Goal: Information Seeking & Learning: Stay updated

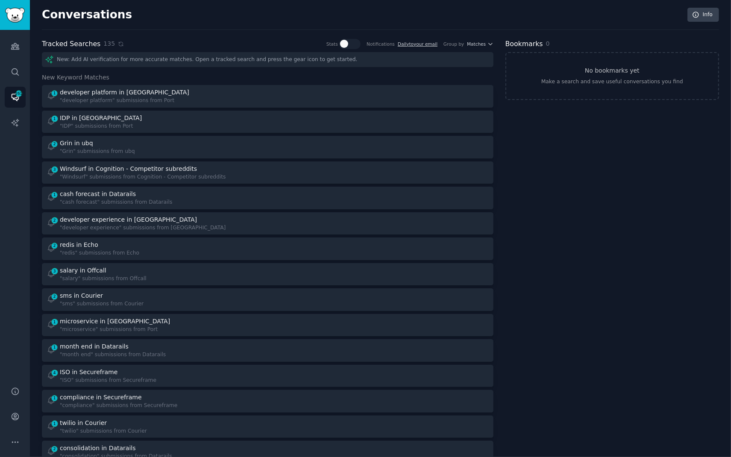
click at [118, 43] on icon at bounding box center [121, 44] width 6 height 6
click at [119, 45] on icon at bounding box center [121, 44] width 4 height 4
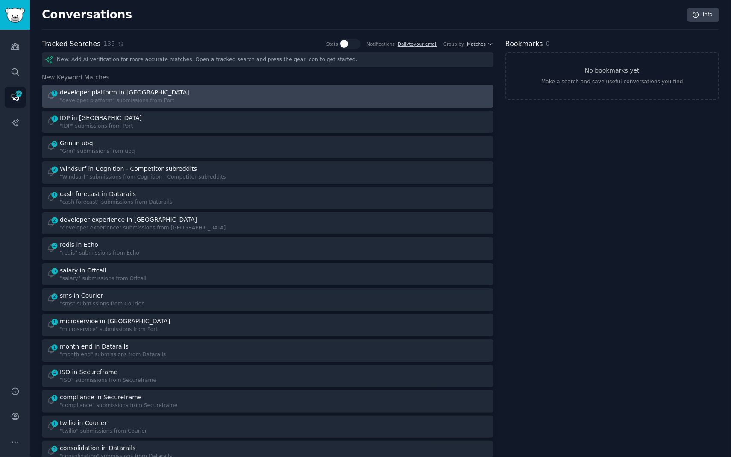
click at [251, 99] on div "1 developer platform in Port "developer platform" submissions from Port" at bounding box center [154, 96] width 215 height 17
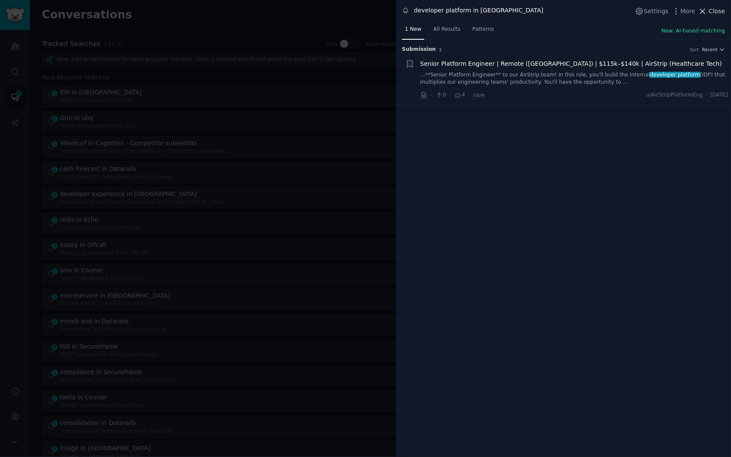
click at [712, 12] on span "Close" at bounding box center [717, 11] width 16 height 9
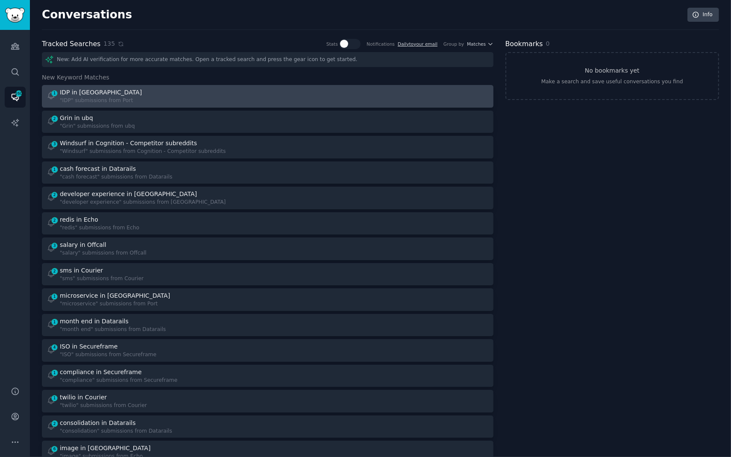
click at [124, 95] on div "IDP in [GEOGRAPHIC_DATA]" at bounding box center [102, 92] width 84 height 9
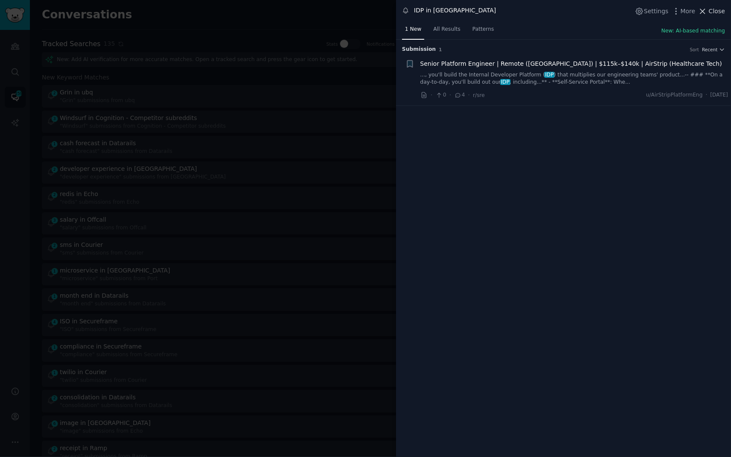
click at [707, 11] on icon at bounding box center [702, 11] width 9 height 9
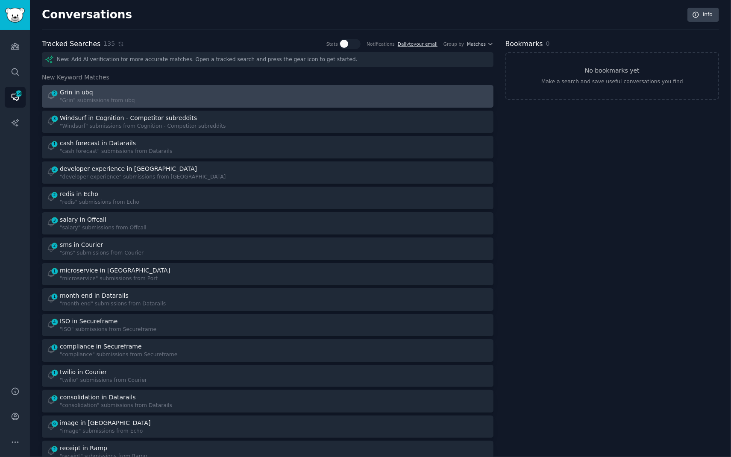
click at [167, 100] on div "2 Grin in ubq "Grin" submissions from ubq" at bounding box center [154, 96] width 215 height 17
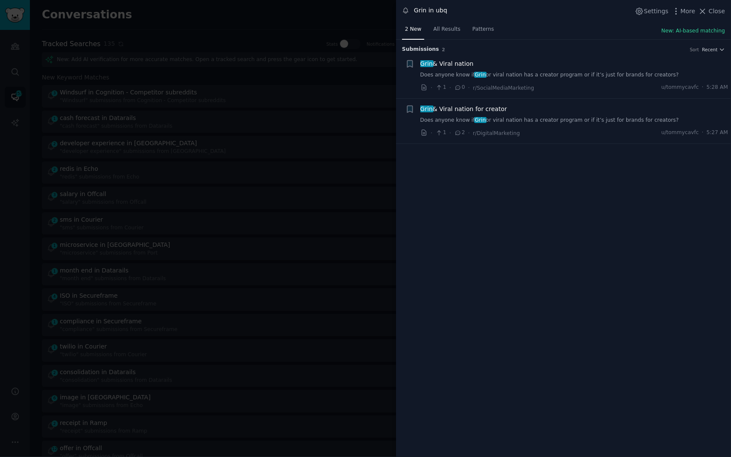
click at [566, 76] on link "Does anyone know if Grin or viral nation has a creator program or if it’s just …" at bounding box center [574, 75] width 308 height 8
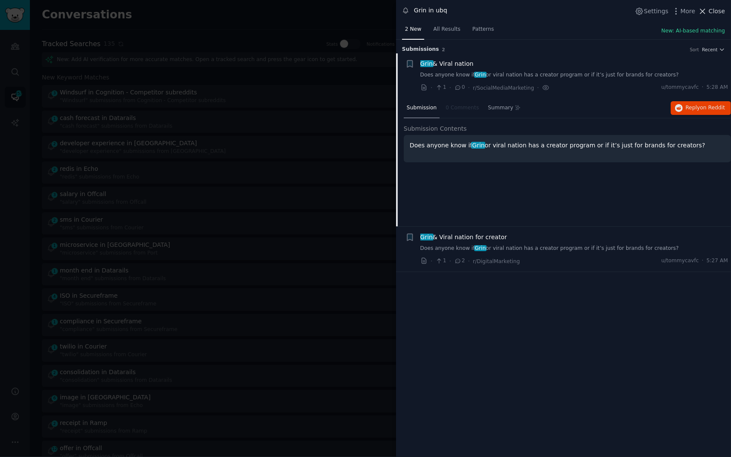
click at [720, 11] on span "Close" at bounding box center [717, 11] width 16 height 9
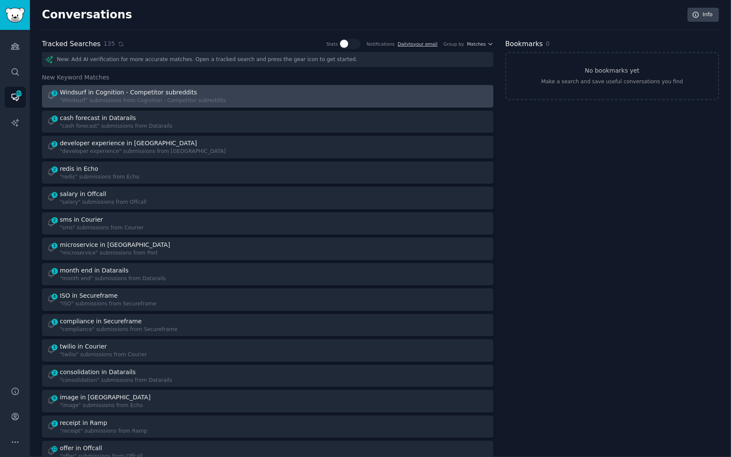
click at [143, 94] on div "Windsurf in Cognition - Competitor subreddits" at bounding box center [128, 92] width 137 height 9
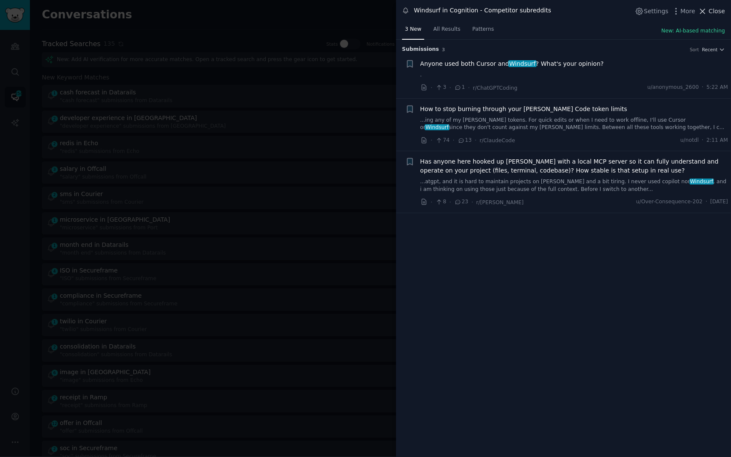
click at [713, 14] on span "Close" at bounding box center [717, 11] width 16 height 9
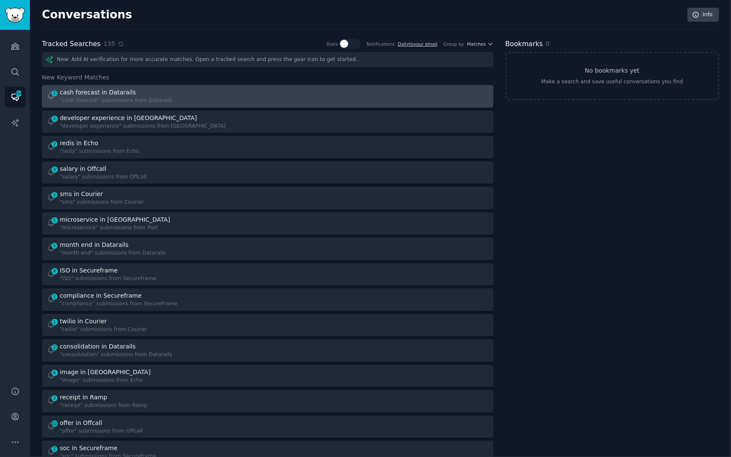
click at [285, 92] on div at bounding box center [380, 96] width 215 height 17
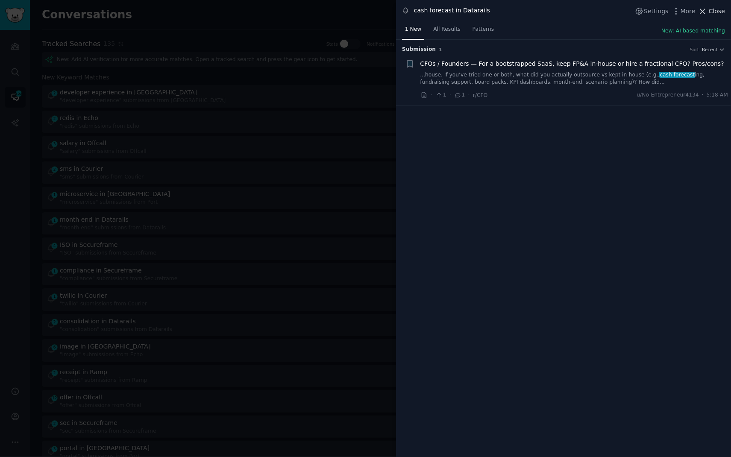
click at [705, 12] on icon at bounding box center [702, 11] width 9 height 9
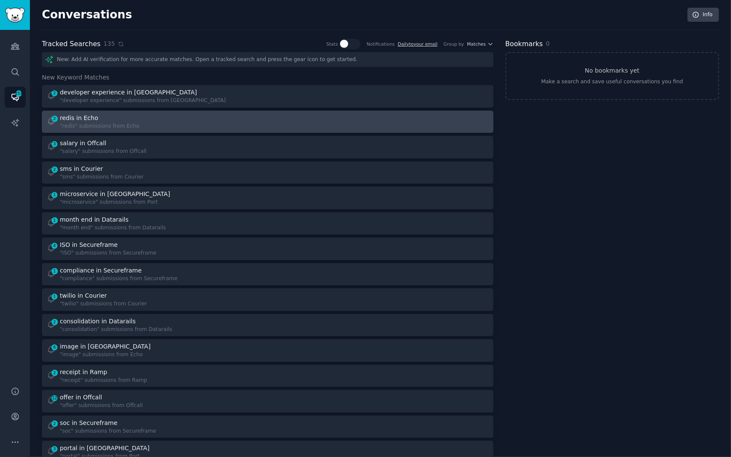
click at [223, 120] on div "2 redis in Echo "redis" submissions from Echo" at bounding box center [154, 122] width 215 height 17
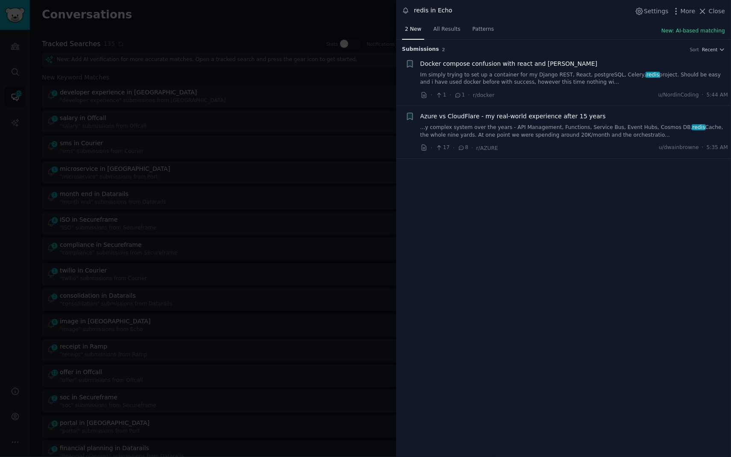
click at [588, 82] on link "Im simply trying to set up a container for my Django REST, React, postgreSQL, C…" at bounding box center [574, 78] width 308 height 15
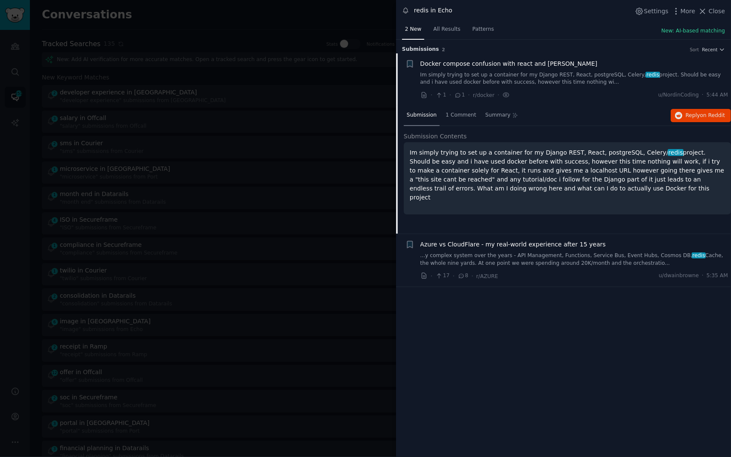
click at [711, 13] on span "Close" at bounding box center [717, 11] width 16 height 9
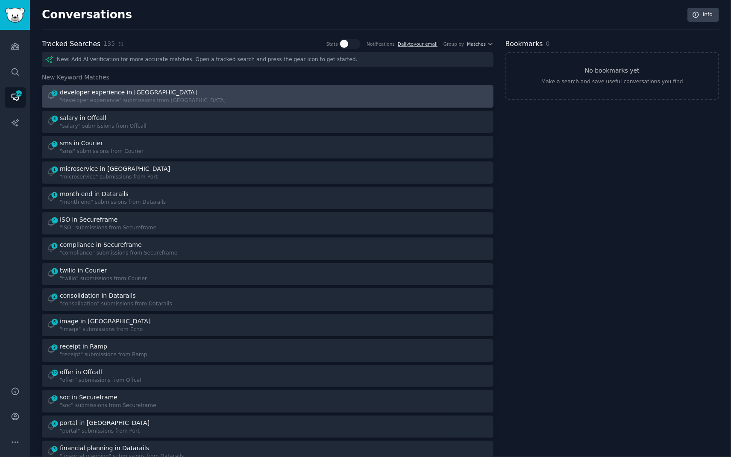
click at [217, 93] on div "2 developer experience in Port "developer experience" submissions from Port" at bounding box center [154, 96] width 215 height 17
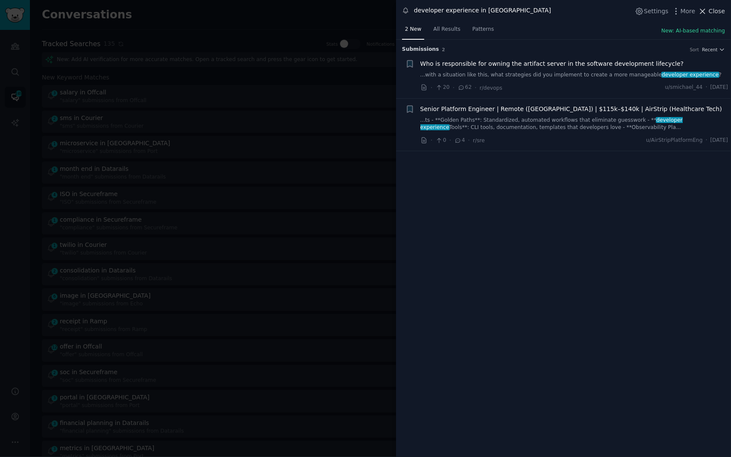
click at [713, 12] on span "Close" at bounding box center [717, 11] width 16 height 9
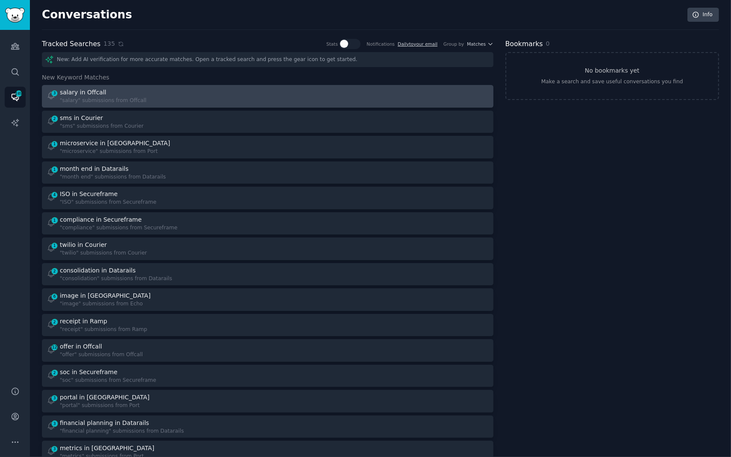
click at [69, 90] on div "salary in Offcall" at bounding box center [83, 92] width 47 height 9
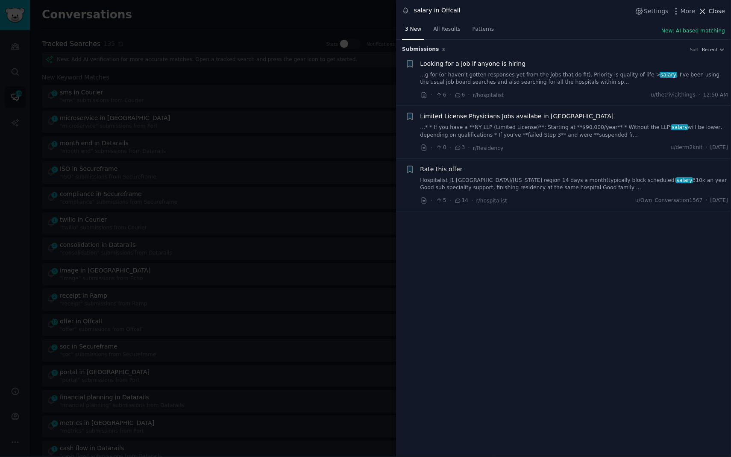
click at [712, 10] on span "Close" at bounding box center [717, 11] width 16 height 9
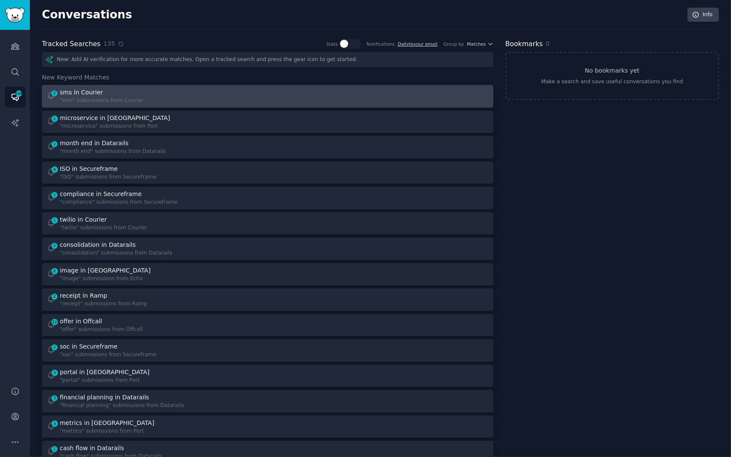
click at [210, 100] on div "2 sms in Courier "sms" submissions from Courier" at bounding box center [154, 96] width 215 height 17
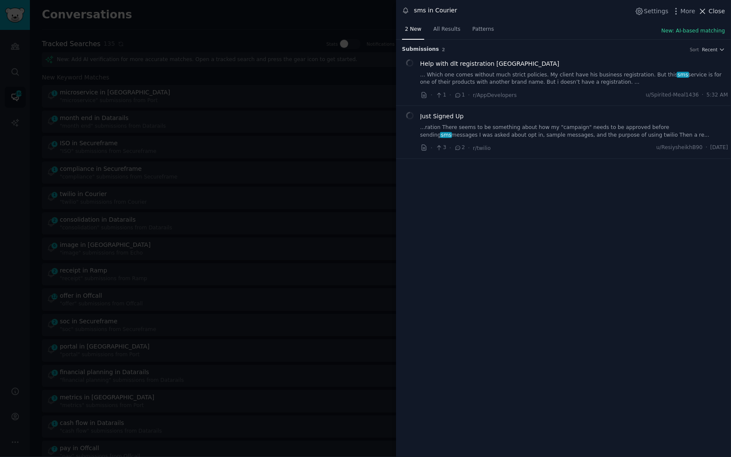
click at [719, 12] on span "Close" at bounding box center [717, 11] width 16 height 9
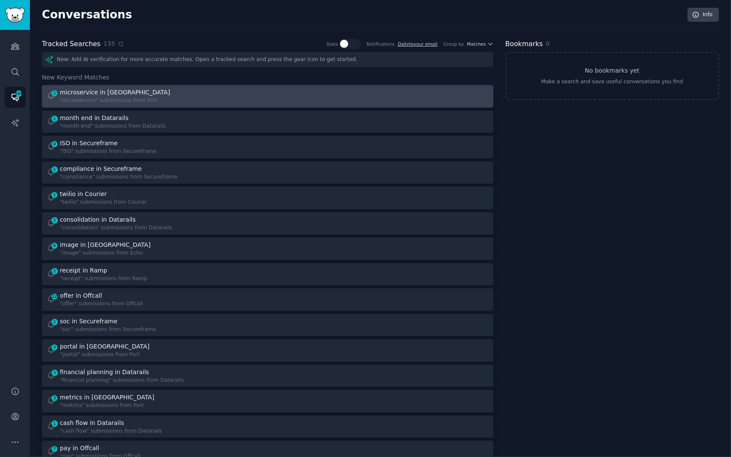
click at [149, 100] on div ""microservice" submissions from Port" at bounding box center [116, 101] width 112 height 8
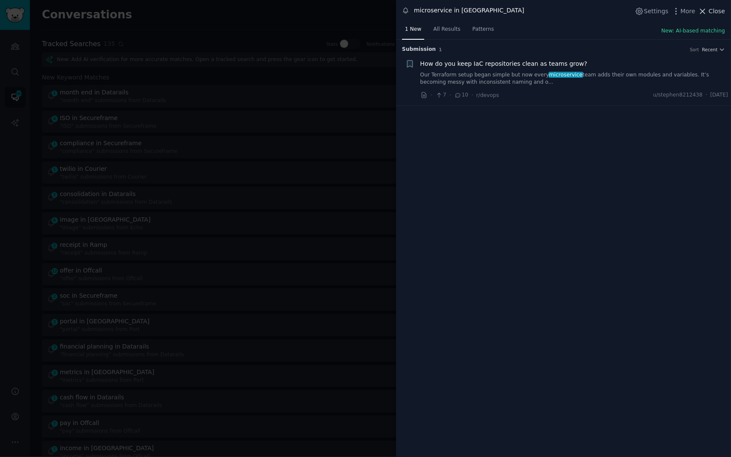
click at [710, 9] on span "Close" at bounding box center [717, 11] width 16 height 9
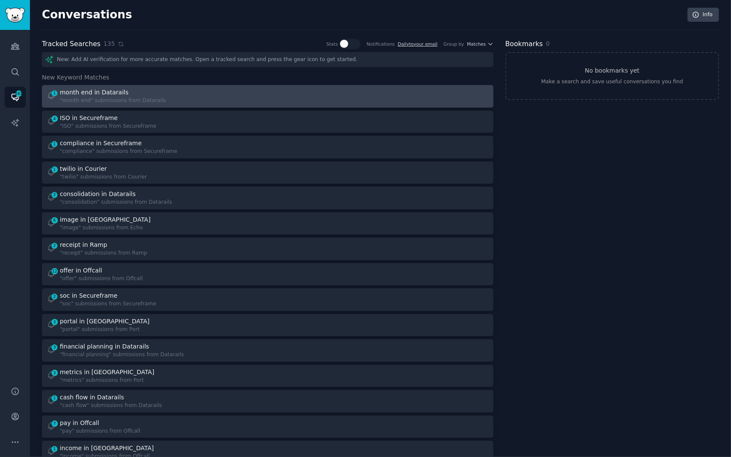
click at [303, 96] on div at bounding box center [380, 96] width 215 height 17
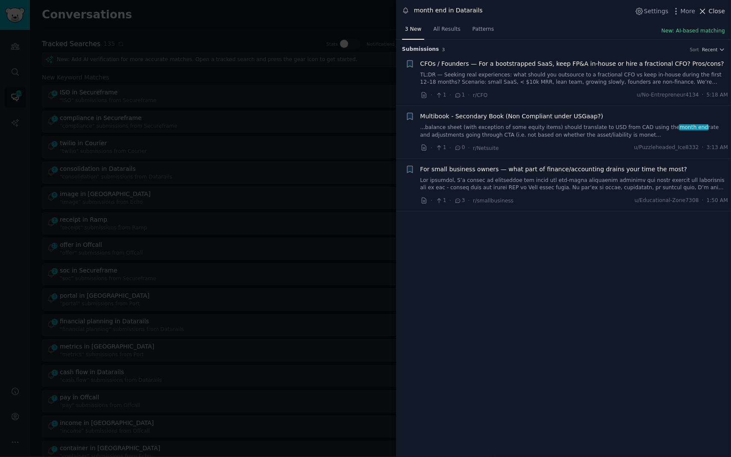
click at [713, 11] on span "Close" at bounding box center [717, 11] width 16 height 9
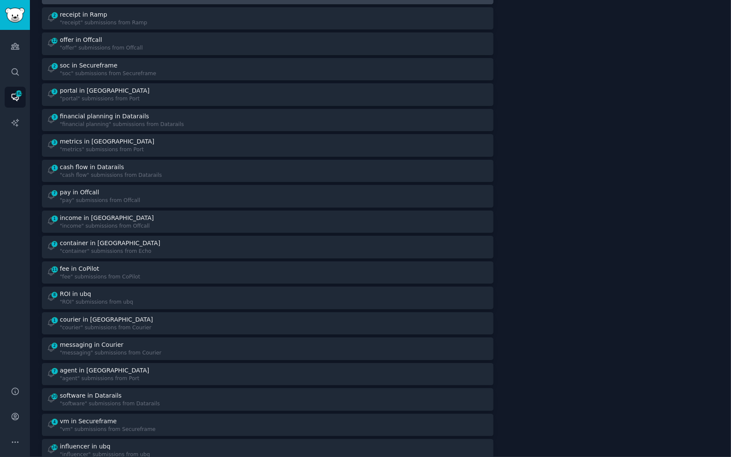
scroll to position [252, 0]
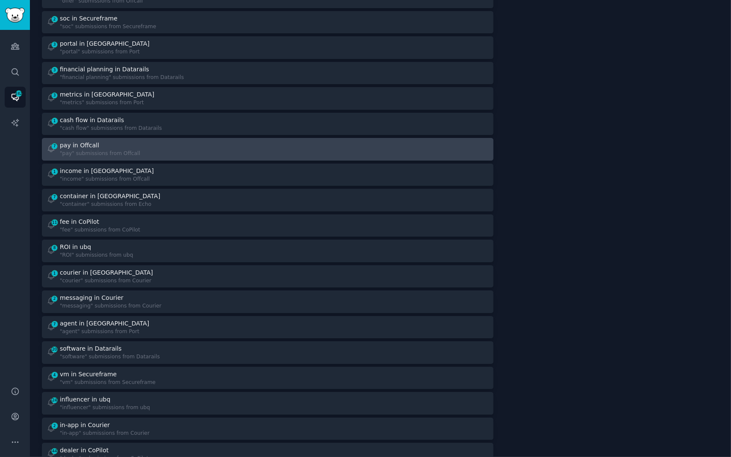
click at [216, 147] on div "7 pay in Offcall "pay" submissions from Offcall" at bounding box center [154, 149] width 215 height 17
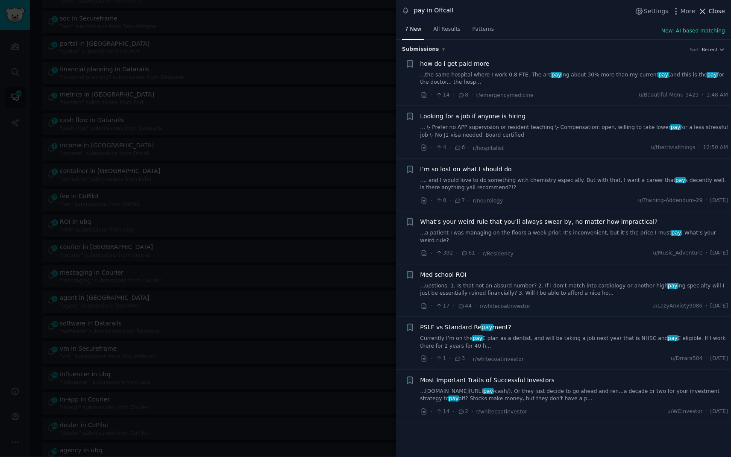
click at [711, 13] on span "Close" at bounding box center [717, 11] width 16 height 9
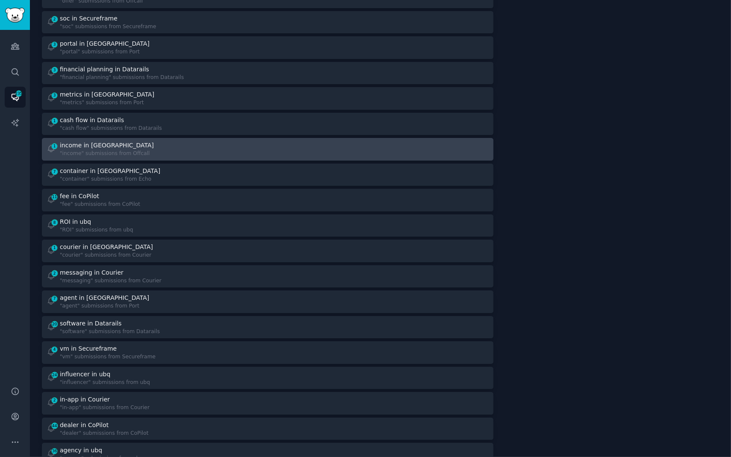
click at [82, 151] on div ""income" submissions from Offcall" at bounding box center [108, 154] width 96 height 8
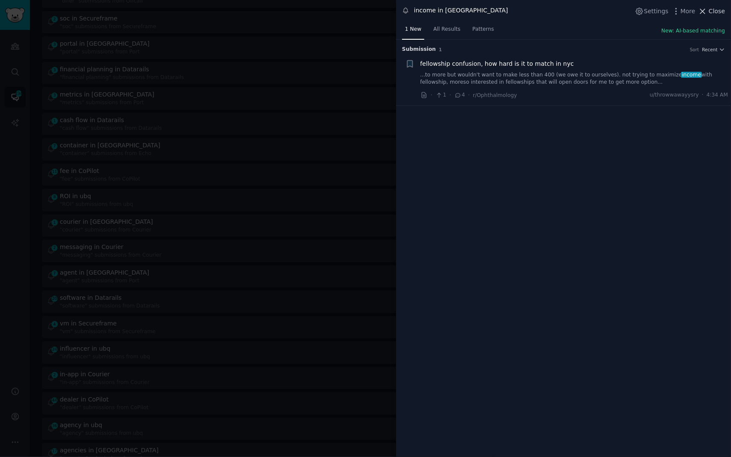
click at [710, 10] on span "Close" at bounding box center [717, 11] width 16 height 9
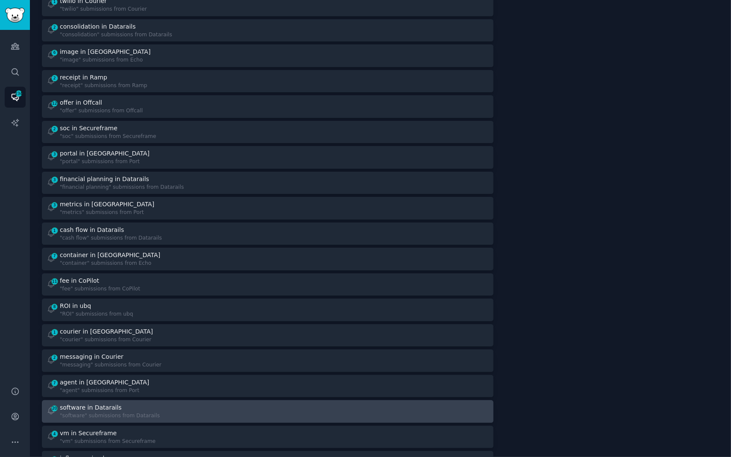
scroll to position [132, 0]
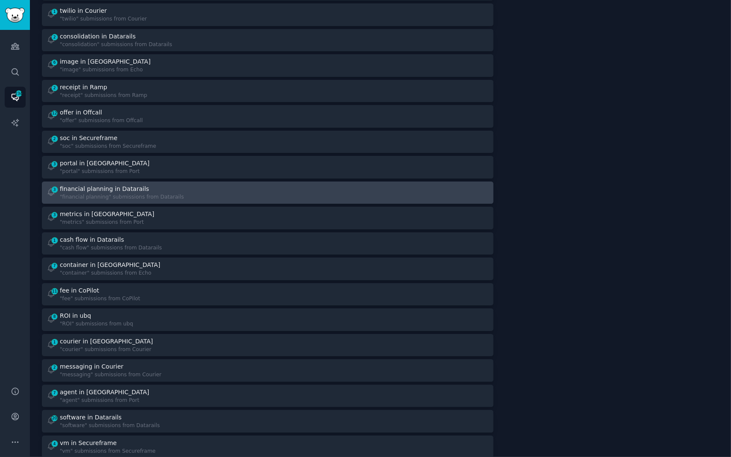
click at [88, 195] on div ""financial planning" submissions from Datarails" at bounding box center [122, 198] width 124 height 8
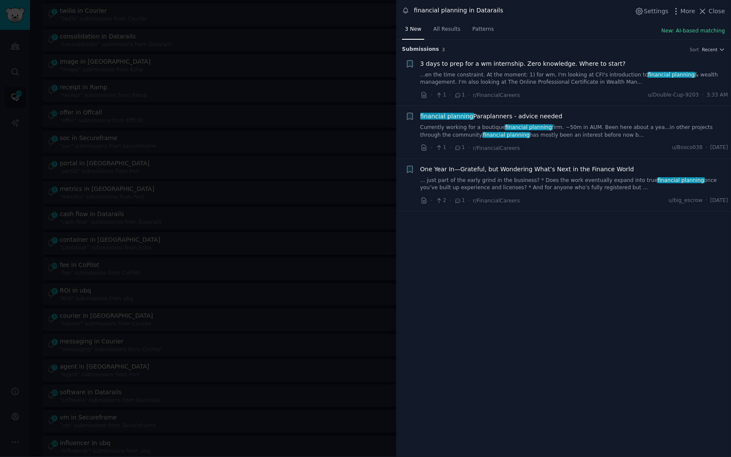
click at [578, 135] on link "Currently working for a boutique financial planning firm. ~50m in AUM. Been her…" at bounding box center [574, 131] width 308 height 15
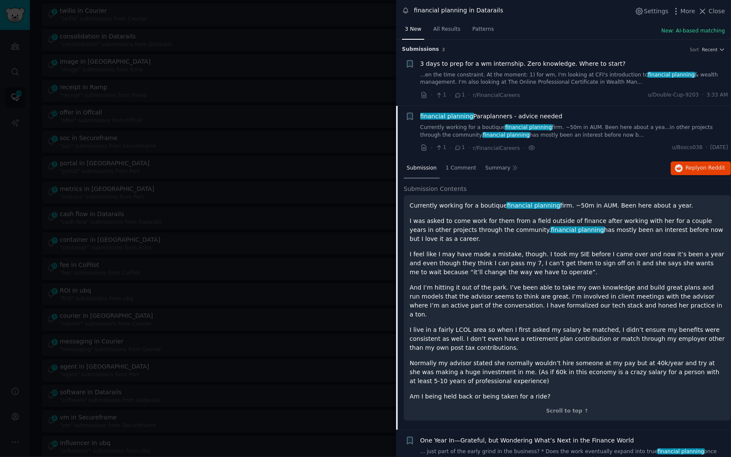
scroll to position [16, 0]
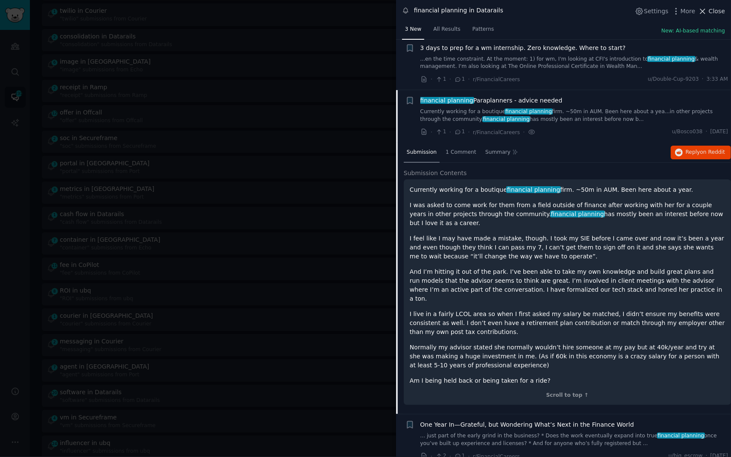
click at [708, 12] on button "Close" at bounding box center [711, 11] width 27 height 9
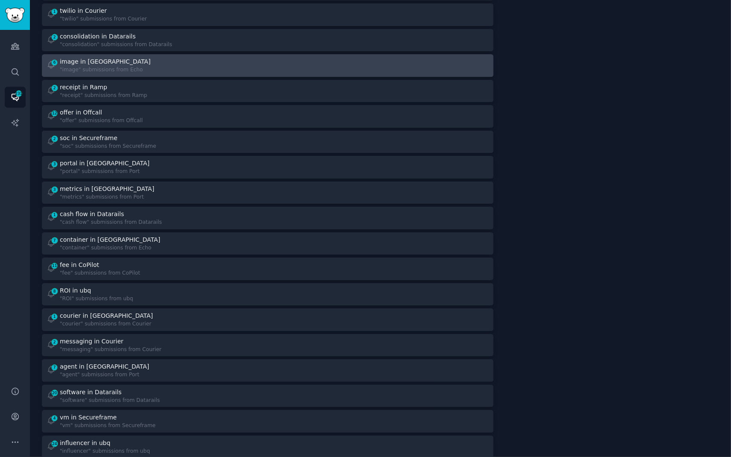
click at [117, 69] on div ""image" submissions from Echo" at bounding box center [106, 70] width 92 height 8
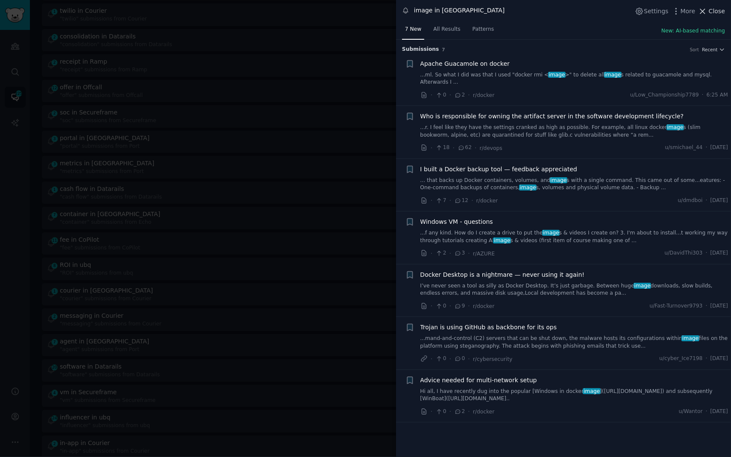
click at [716, 14] on span "Close" at bounding box center [717, 11] width 16 height 9
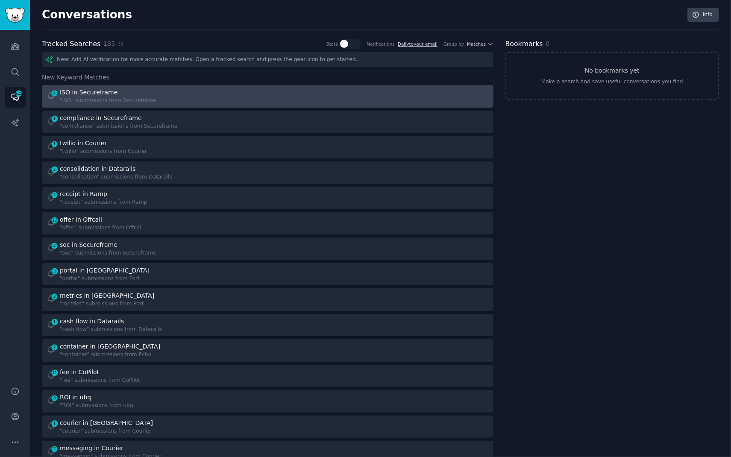
click at [131, 92] on div "ISO in Secureframe" at bounding box center [108, 92] width 97 height 9
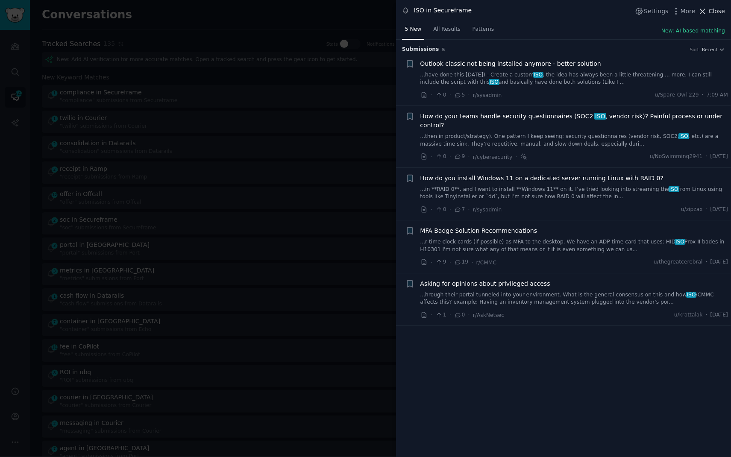
click at [705, 12] on icon at bounding box center [702, 11] width 9 height 9
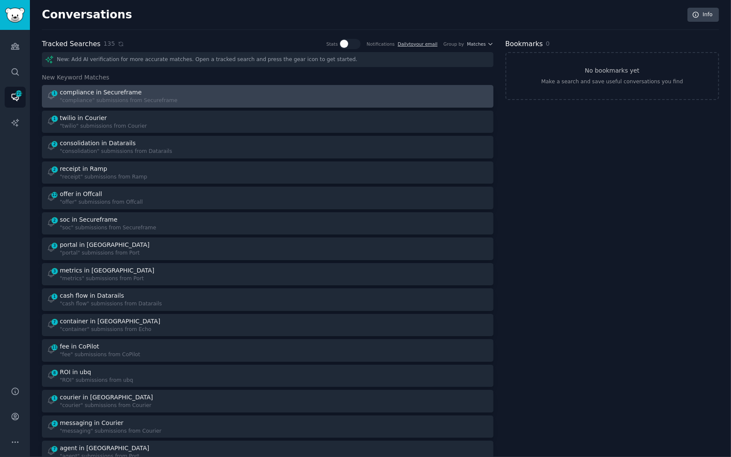
click at [205, 98] on div "1 compliance in Secureframe "compliance" submissions from Secureframe" at bounding box center [154, 96] width 215 height 17
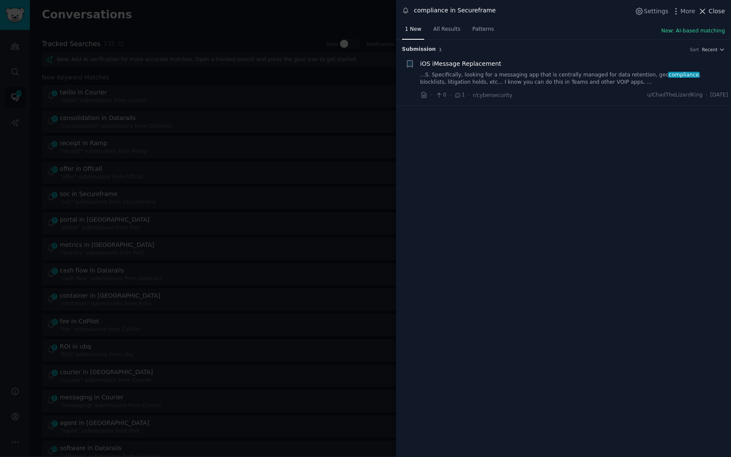
click at [709, 10] on button "Close" at bounding box center [711, 11] width 27 height 9
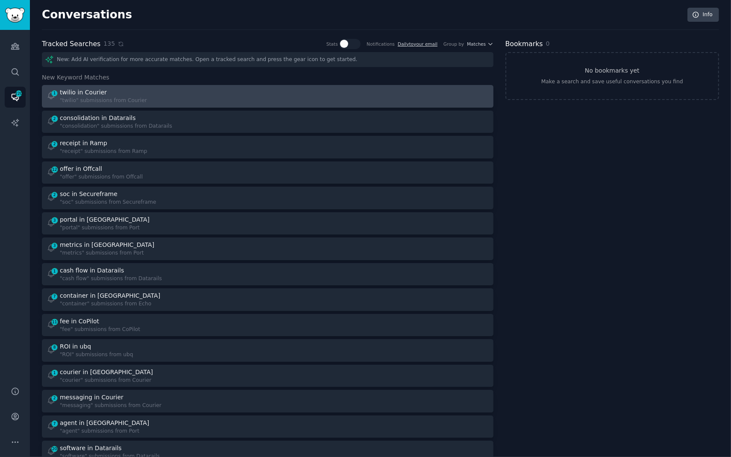
click at [160, 95] on div "1 twilio in Courier "twilio" submissions from Courier" at bounding box center [154, 96] width 215 height 17
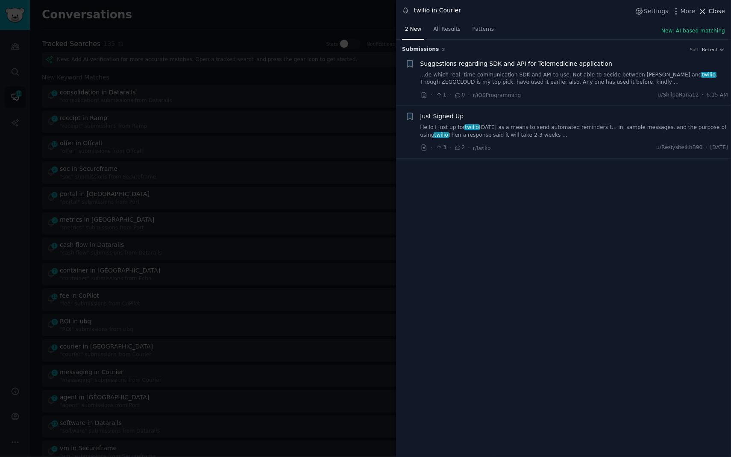
click at [711, 7] on span "Close" at bounding box center [717, 11] width 16 height 9
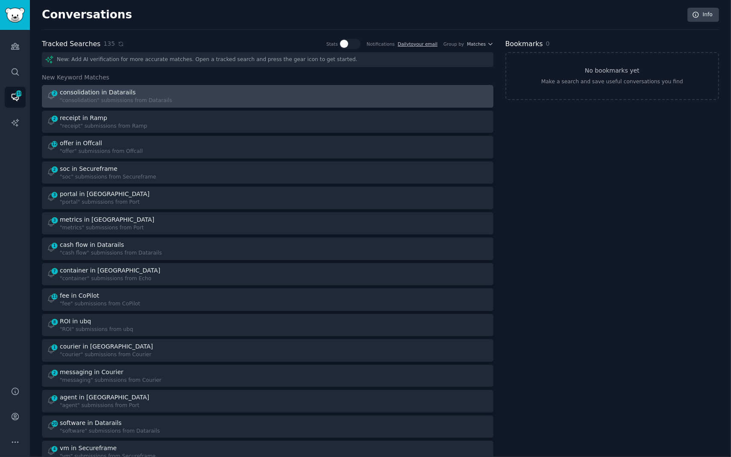
click at [173, 103] on div "2 consolidation in Datarails "consolidation" submissions from Datarails" at bounding box center [154, 96] width 215 height 17
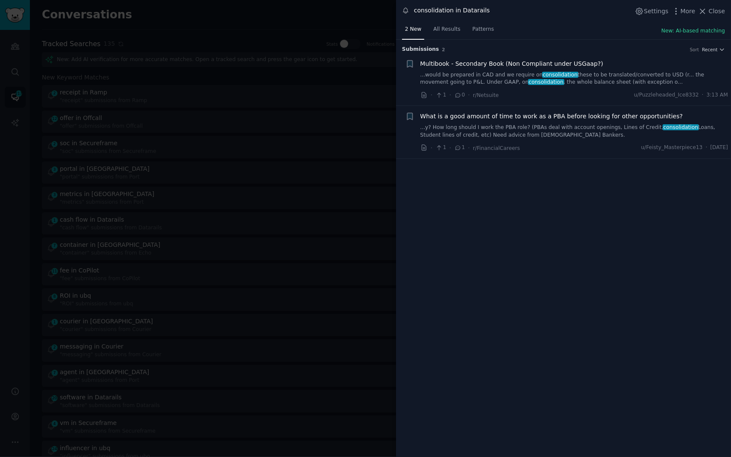
click at [433, 81] on link "...would be prepared in CAD and we require on consolidation these to be transla…" at bounding box center [574, 78] width 308 height 15
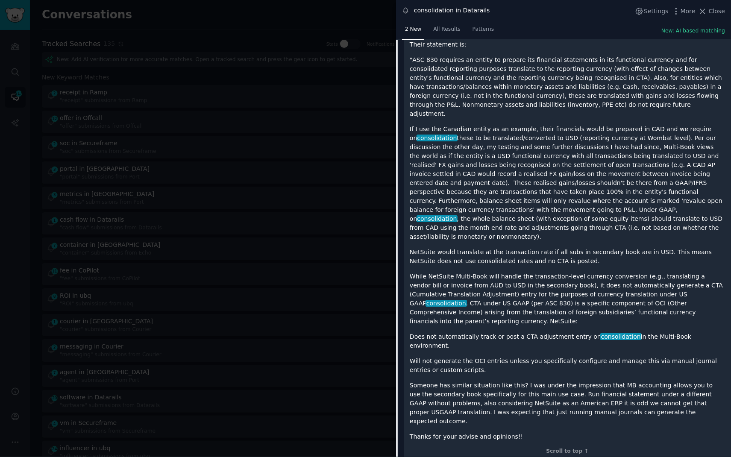
scroll to position [186, 0]
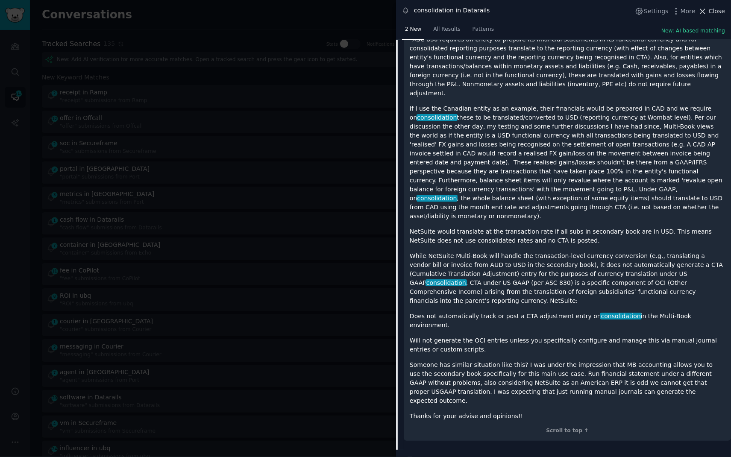
click at [705, 9] on icon at bounding box center [703, 11] width 5 height 5
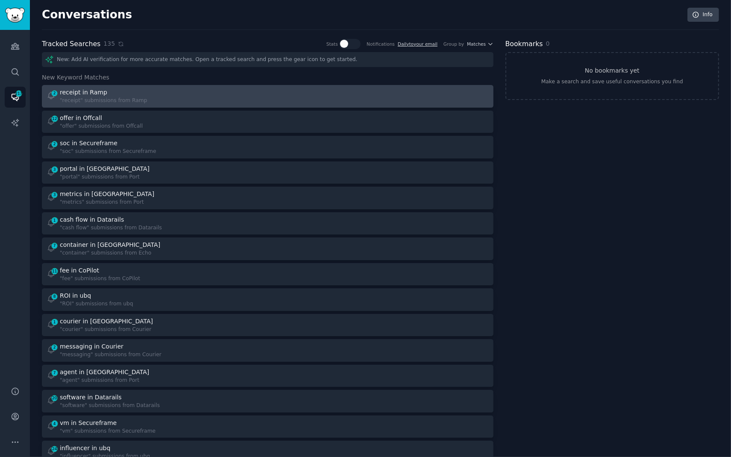
click at [273, 100] on div at bounding box center [380, 96] width 215 height 17
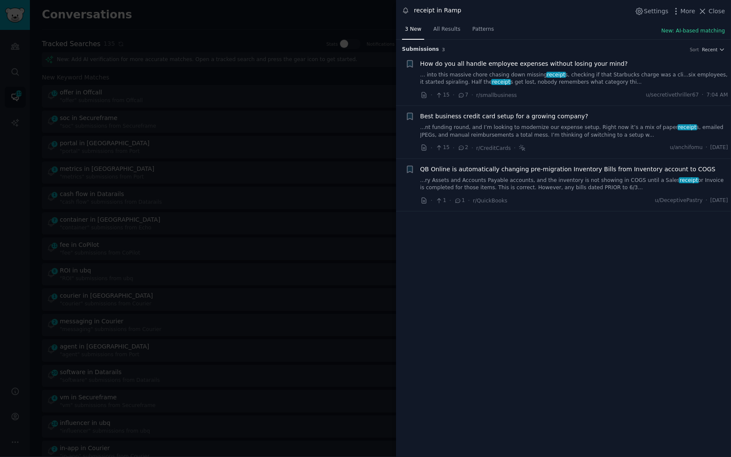
click at [471, 83] on link "... into this massive chore chasing down missing receipt s, checking if that St…" at bounding box center [574, 78] width 308 height 15
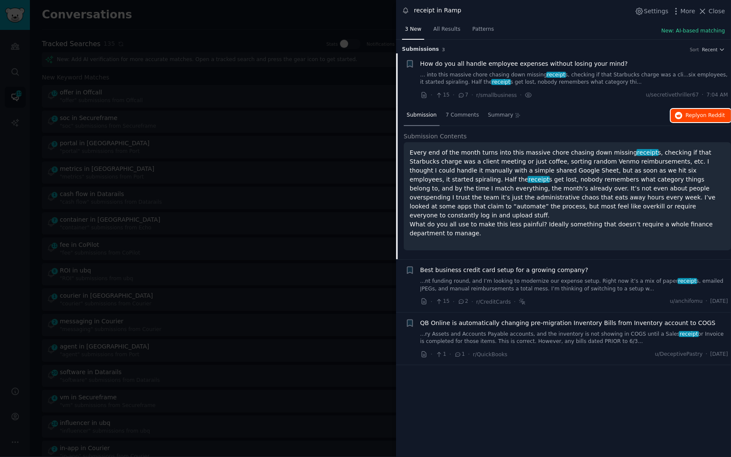
click at [707, 112] on span "on Reddit" at bounding box center [712, 115] width 25 height 6
click at [443, 282] on link "...nt funding round, and I’m looking to modernize our expense setup. Right now …" at bounding box center [574, 285] width 308 height 15
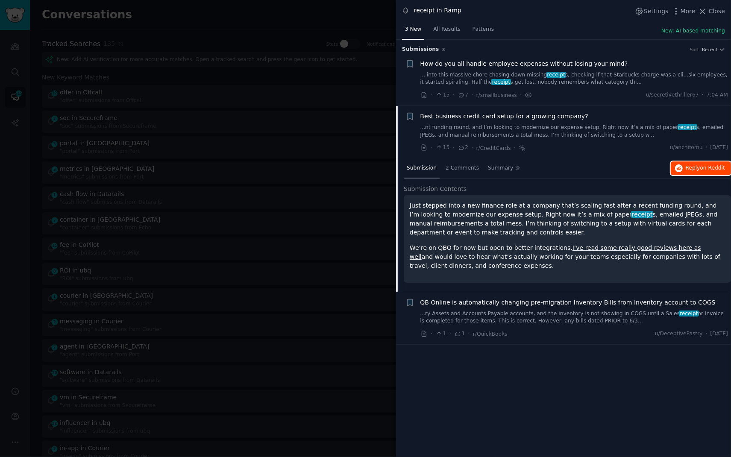
click at [695, 163] on button "Reply on Reddit" at bounding box center [701, 168] width 60 height 14
click at [191, 18] on div at bounding box center [365, 228] width 731 height 457
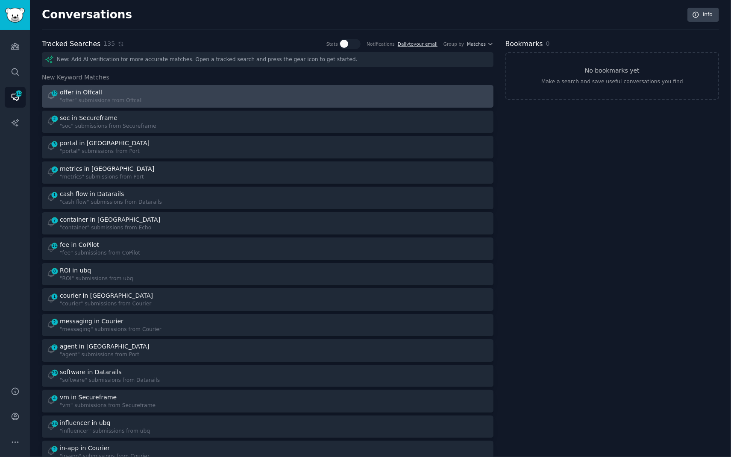
click at [140, 101] on div "12 offer in Offcall "offer" submissions from Offcall" at bounding box center [154, 96] width 215 height 17
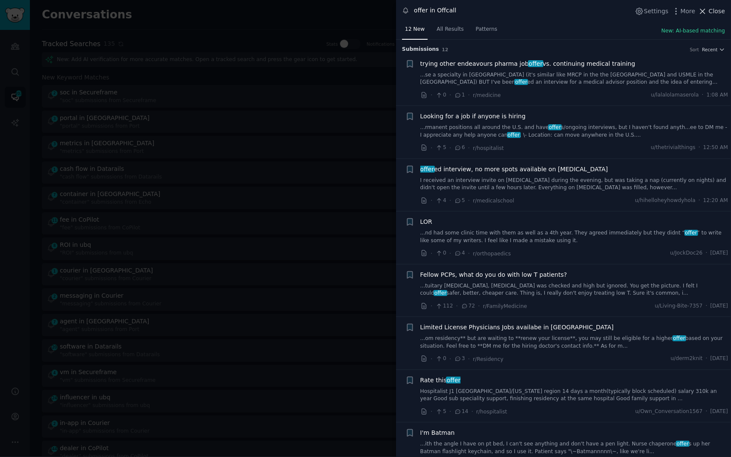
click at [717, 11] on span "Close" at bounding box center [717, 11] width 16 height 9
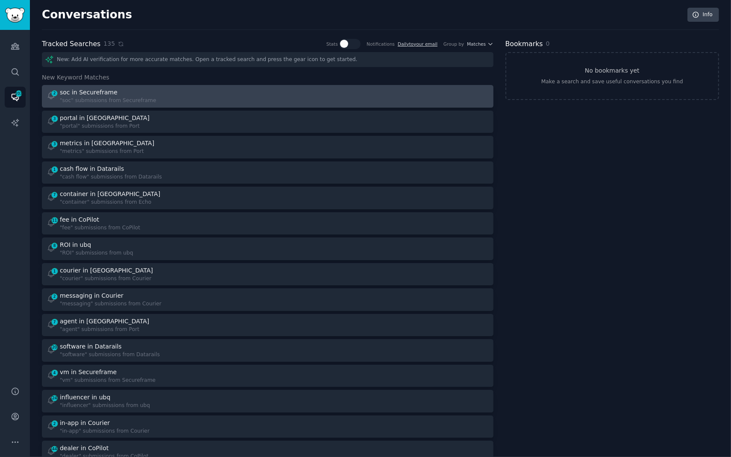
click at [134, 103] on div ""soc" submissions from Secureframe" at bounding box center [108, 101] width 97 height 8
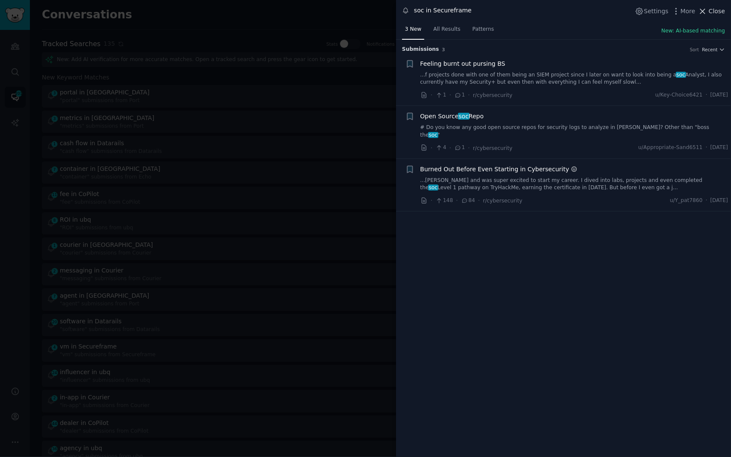
click at [718, 11] on span "Close" at bounding box center [717, 11] width 16 height 9
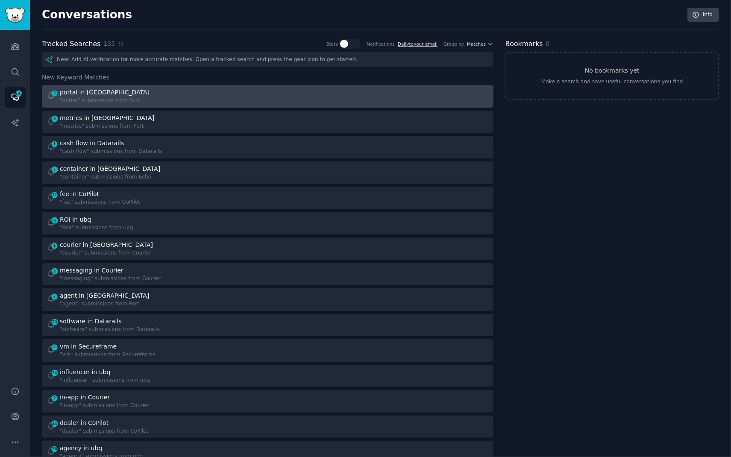
click at [197, 89] on div "3 portal in Port "portal" submissions from Port" at bounding box center [154, 96] width 215 height 17
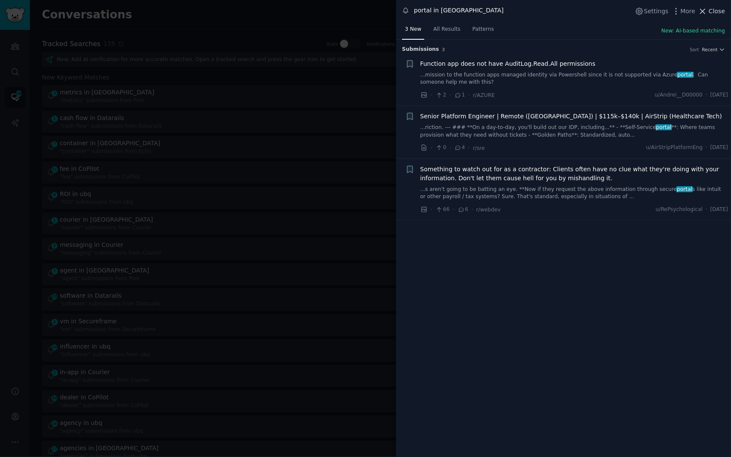
click at [711, 7] on span "Close" at bounding box center [717, 11] width 16 height 9
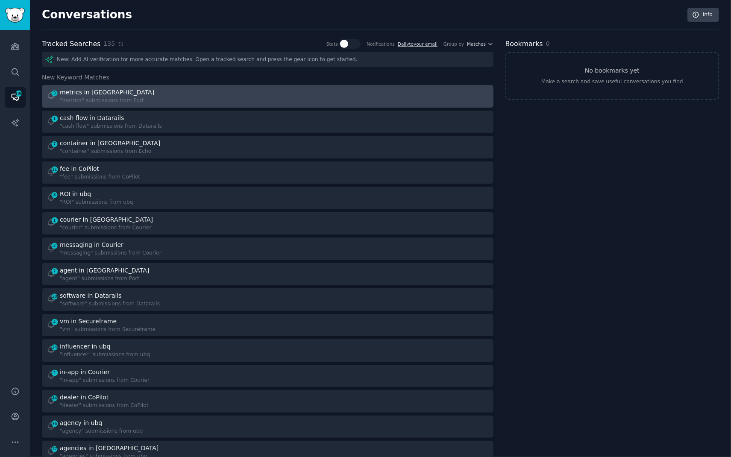
click at [313, 91] on div at bounding box center [380, 96] width 215 height 17
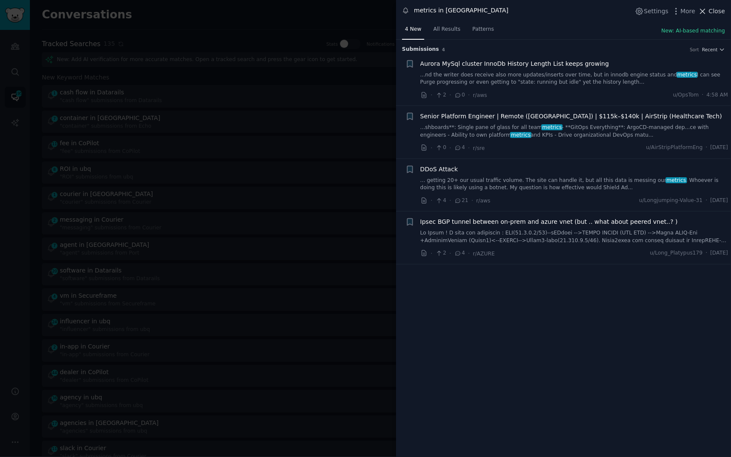
click at [716, 10] on span "Close" at bounding box center [717, 11] width 16 height 9
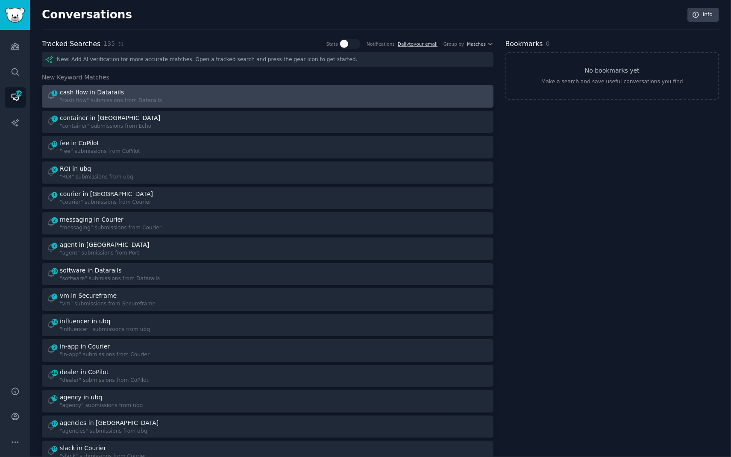
click at [160, 98] on div "1 cash flow in Datarails "cash flow" submissions from Datarails" at bounding box center [154, 96] width 215 height 17
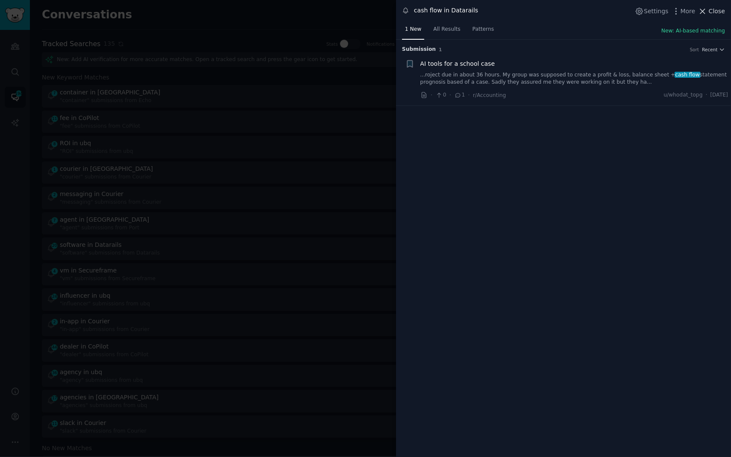
click at [715, 8] on span "Close" at bounding box center [717, 11] width 16 height 9
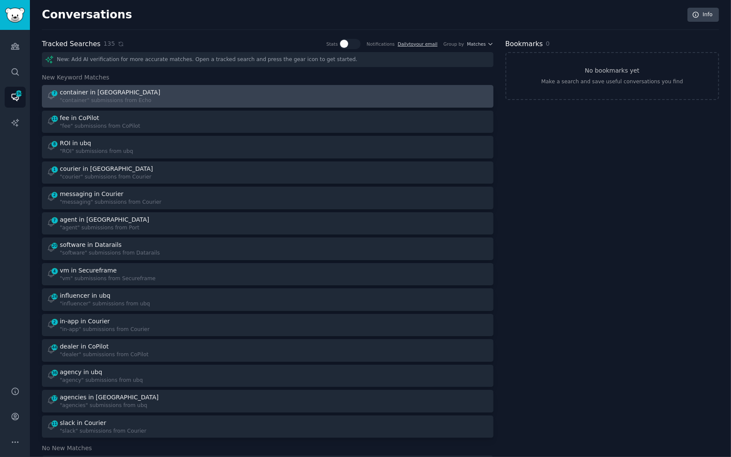
click at [210, 100] on div "7 container in Echo "container" submissions from Echo" at bounding box center [154, 96] width 215 height 17
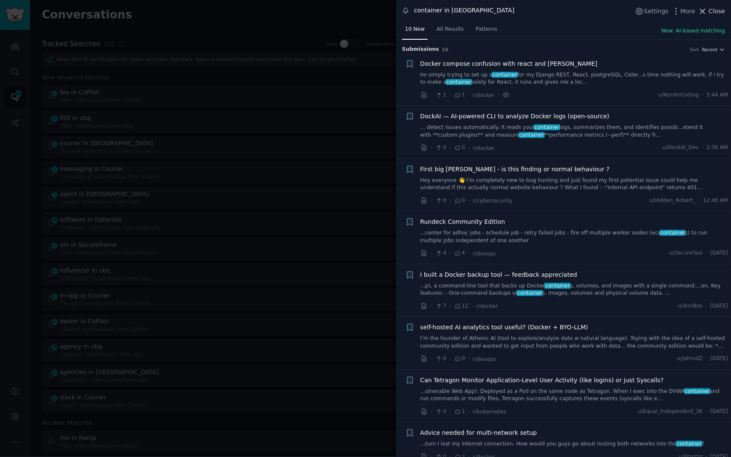
click at [712, 15] on span "Close" at bounding box center [717, 11] width 16 height 9
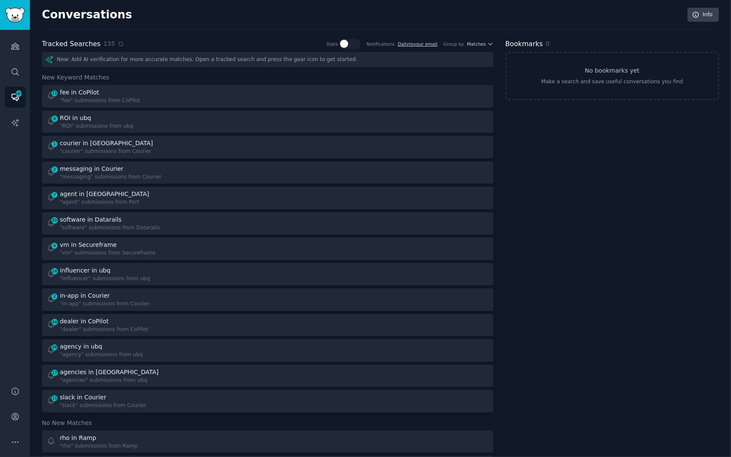
click at [243, 109] on div "11 fee in CoPilot "fee" submissions from CoPilot 8 ROI in ubq "ROI" submissions…" at bounding box center [268, 249] width 452 height 328
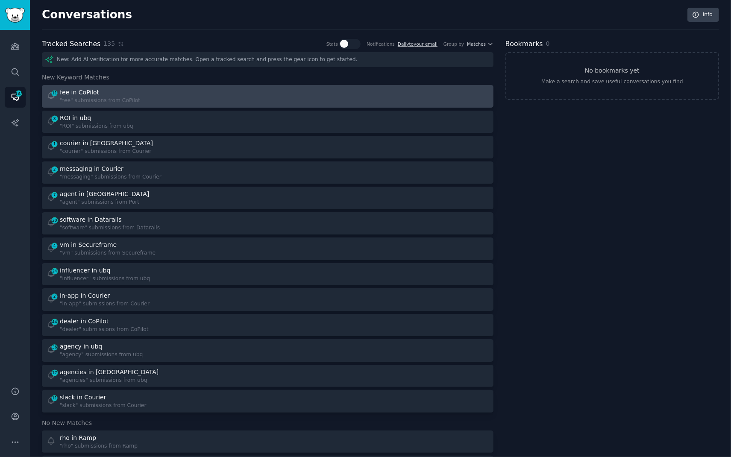
click at [241, 105] on link "11 fee in CoPilot "fee" submissions from CoPilot" at bounding box center [268, 96] width 452 height 23
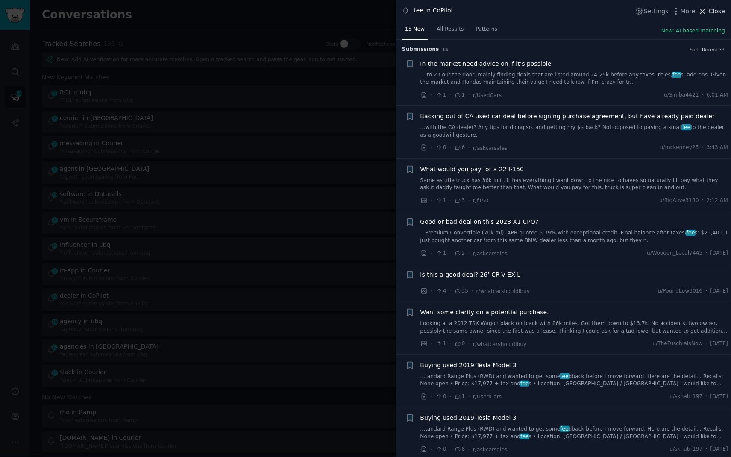
click at [715, 12] on span "Close" at bounding box center [717, 11] width 16 height 9
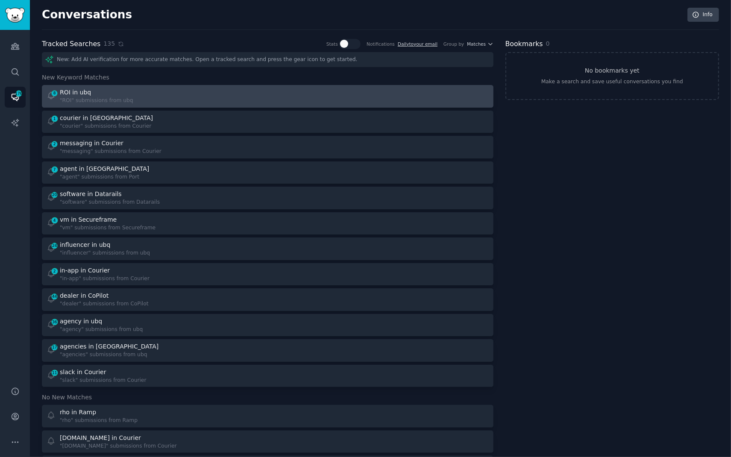
click at [219, 105] on link "8 ROI in ubq "ROI" submissions from ubq" at bounding box center [268, 96] width 452 height 23
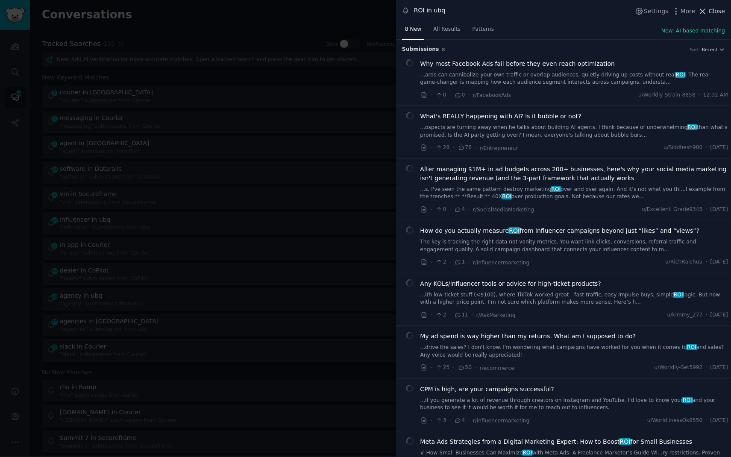
click at [711, 11] on span "Close" at bounding box center [717, 11] width 16 height 9
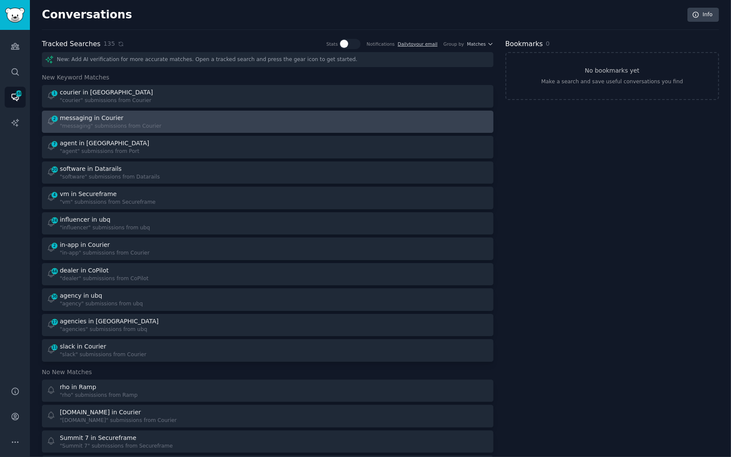
click at [227, 117] on div "2 messaging in Courier "messaging" submissions from Courier" at bounding box center [154, 122] width 215 height 17
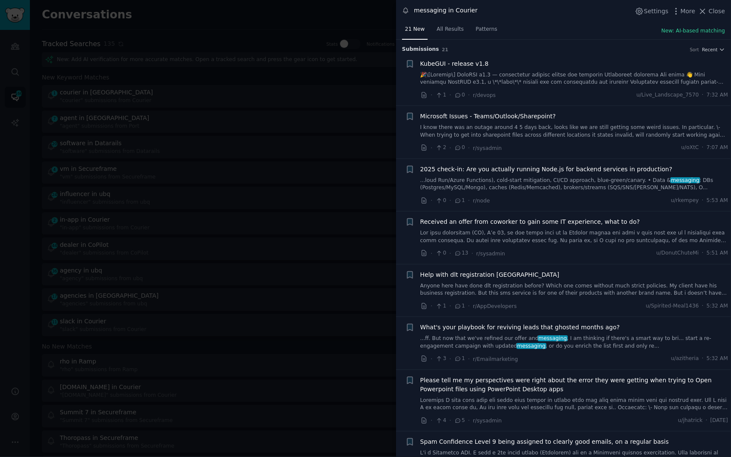
click at [280, 23] on div at bounding box center [365, 228] width 731 height 457
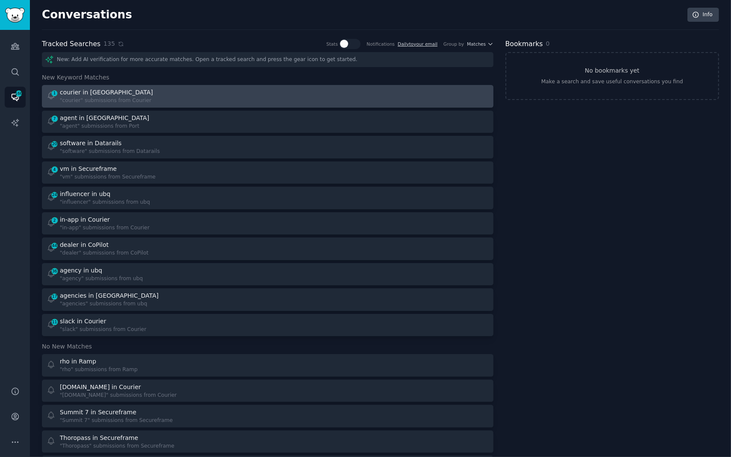
click at [167, 103] on div "1 courier in Courier "courier" submissions from Courier" at bounding box center [154, 96] width 215 height 17
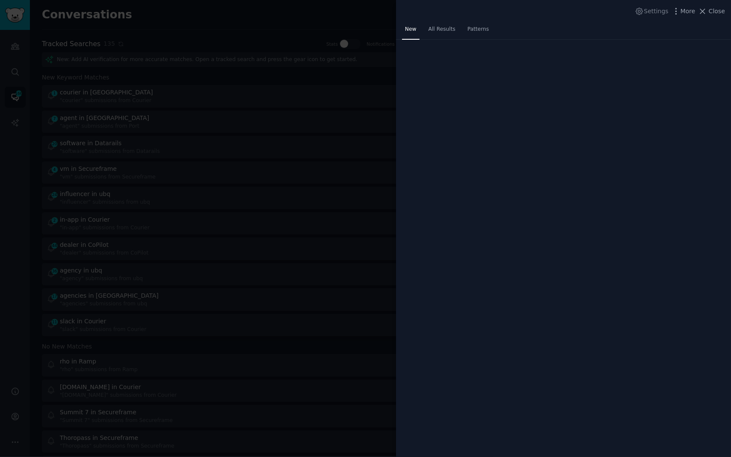
click at [465, 116] on div "Settings More Close New All Results Patterns" at bounding box center [563, 228] width 335 height 457
click at [224, 38] on div at bounding box center [365, 228] width 731 height 457
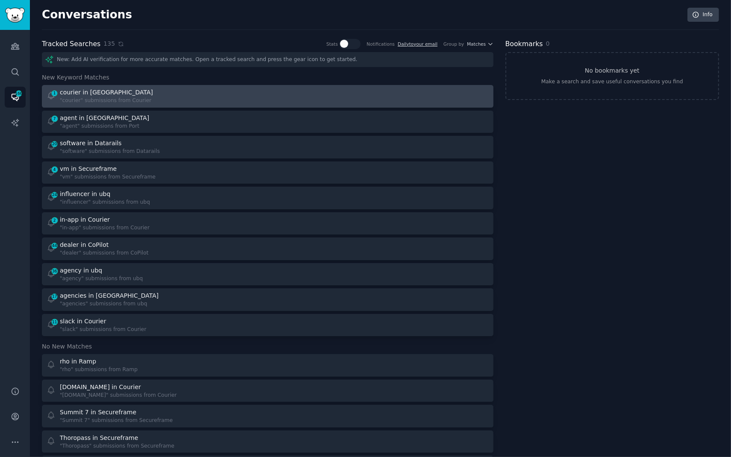
click at [194, 90] on div "1 courier in Courier "courier" submissions from Courier" at bounding box center [154, 96] width 215 height 17
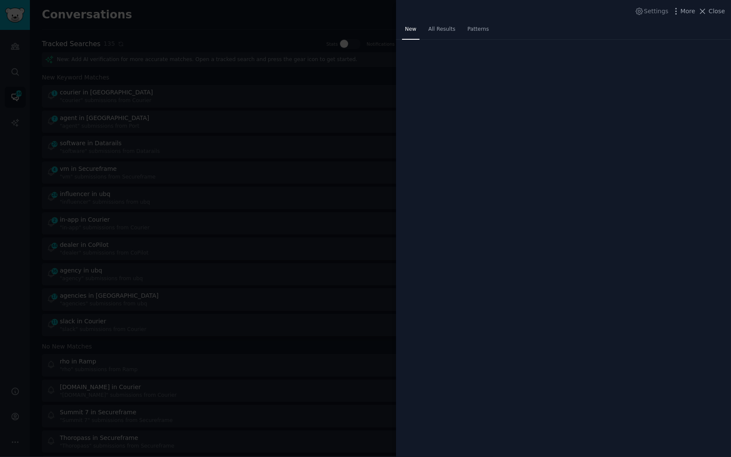
click at [188, 22] on div at bounding box center [365, 228] width 731 height 457
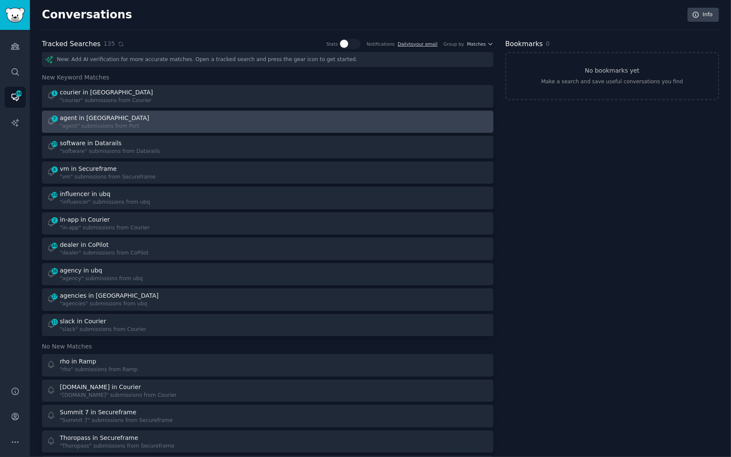
click at [178, 118] on div "7 agent in Port "agent" submissions from Port" at bounding box center [154, 122] width 215 height 17
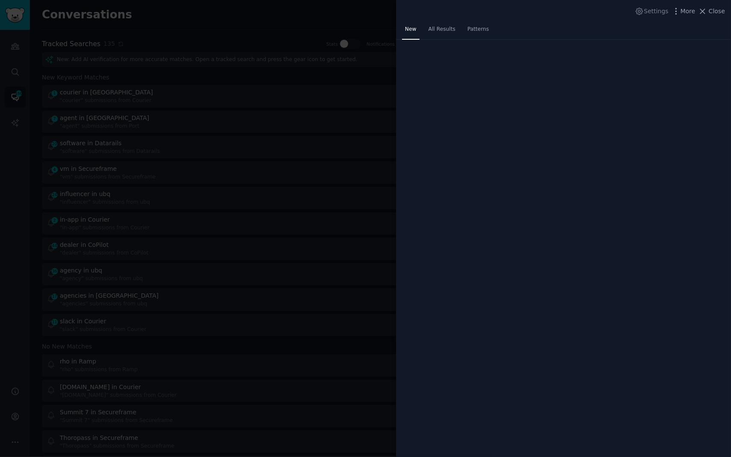
click at [165, 34] on div at bounding box center [365, 228] width 731 height 457
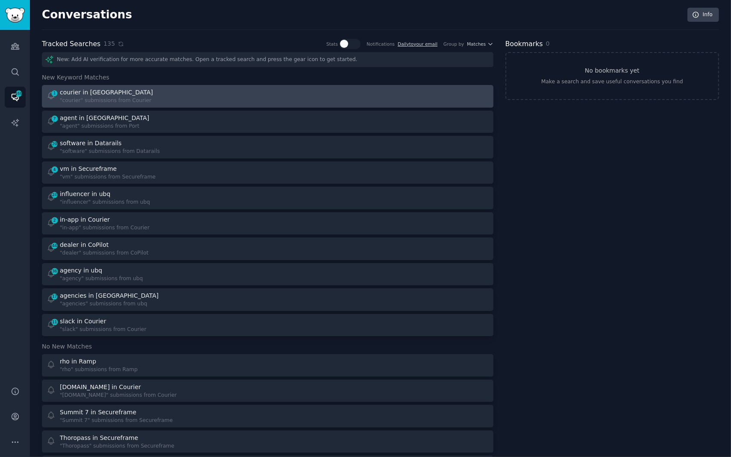
click at [152, 91] on div "1 courier in Courier "courier" submissions from Courier" at bounding box center [154, 96] width 215 height 17
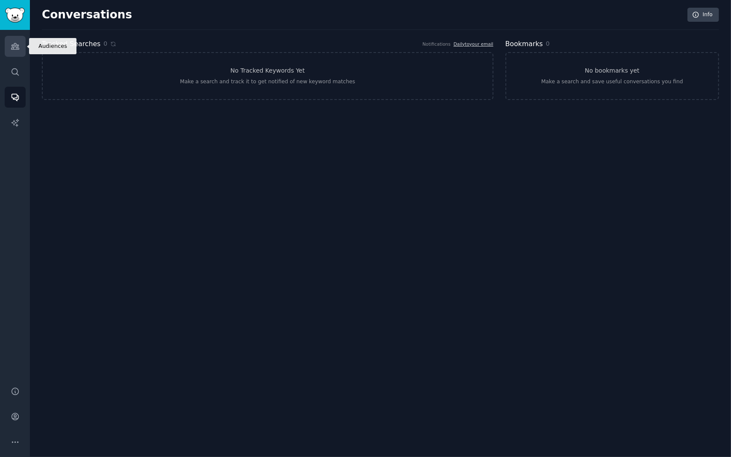
click at [8, 44] on link "Audiences" at bounding box center [15, 46] width 21 height 21
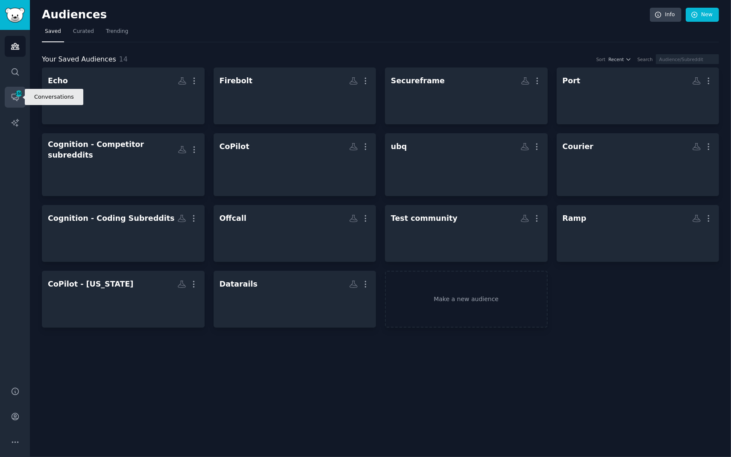
click at [11, 97] on icon "Sidebar" at bounding box center [15, 97] width 9 height 9
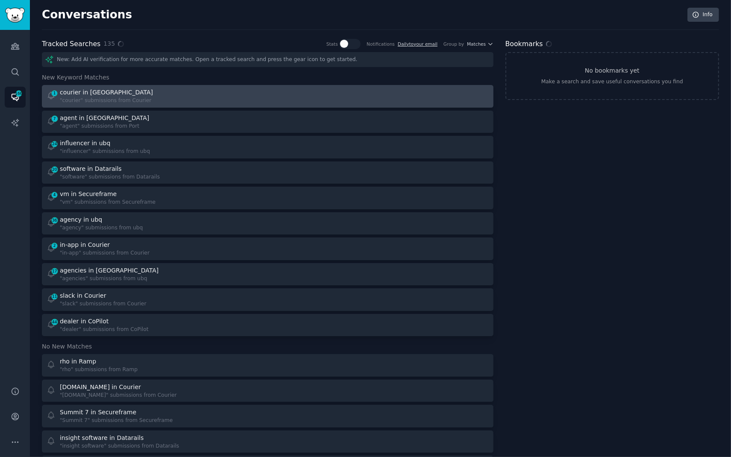
click at [111, 98] on div ""courier" submissions from Courier" at bounding box center [107, 101] width 94 height 8
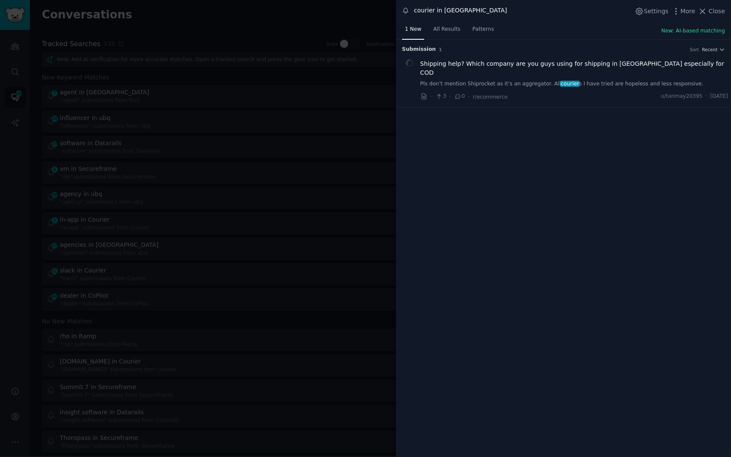
click at [150, 96] on div at bounding box center [365, 228] width 731 height 457
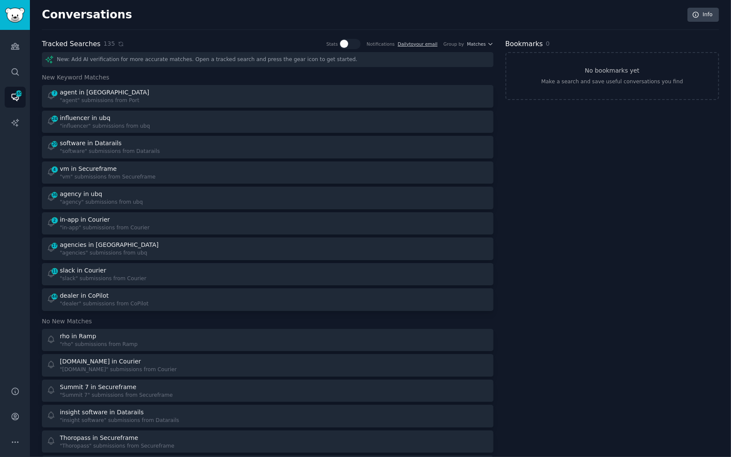
click at [150, 96] on div "7 agent in Port "agent" submissions from Port" at bounding box center [154, 96] width 215 height 17
